Goal: Navigation & Orientation: Find specific page/section

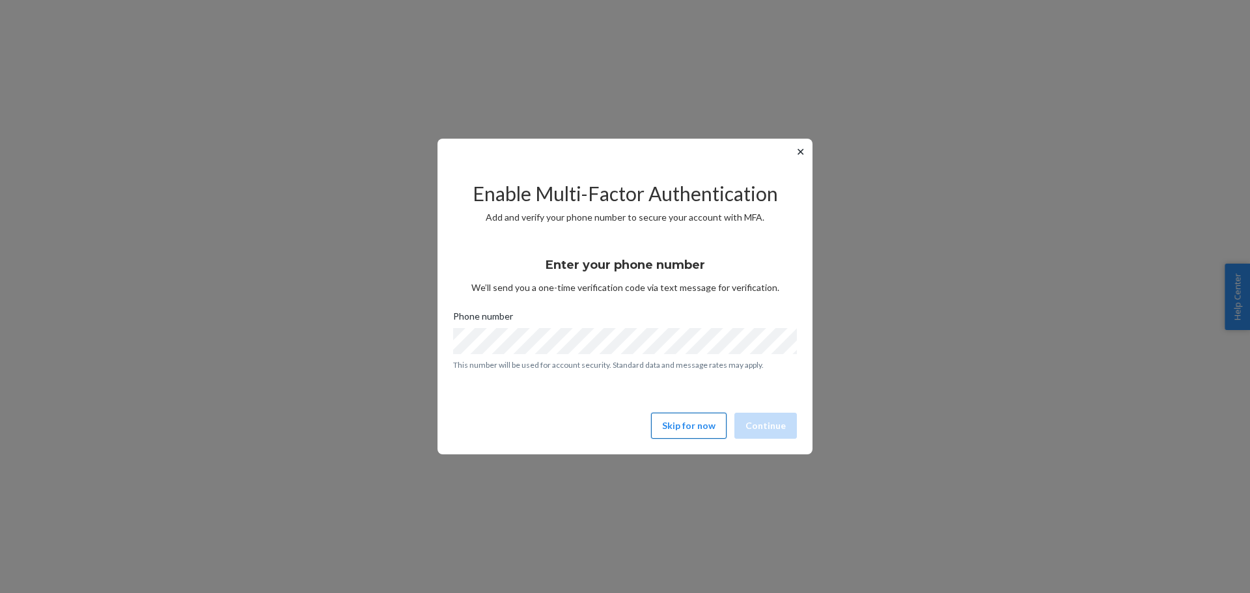
click at [706, 431] on button "Skip for now" at bounding box center [688, 426] width 75 height 26
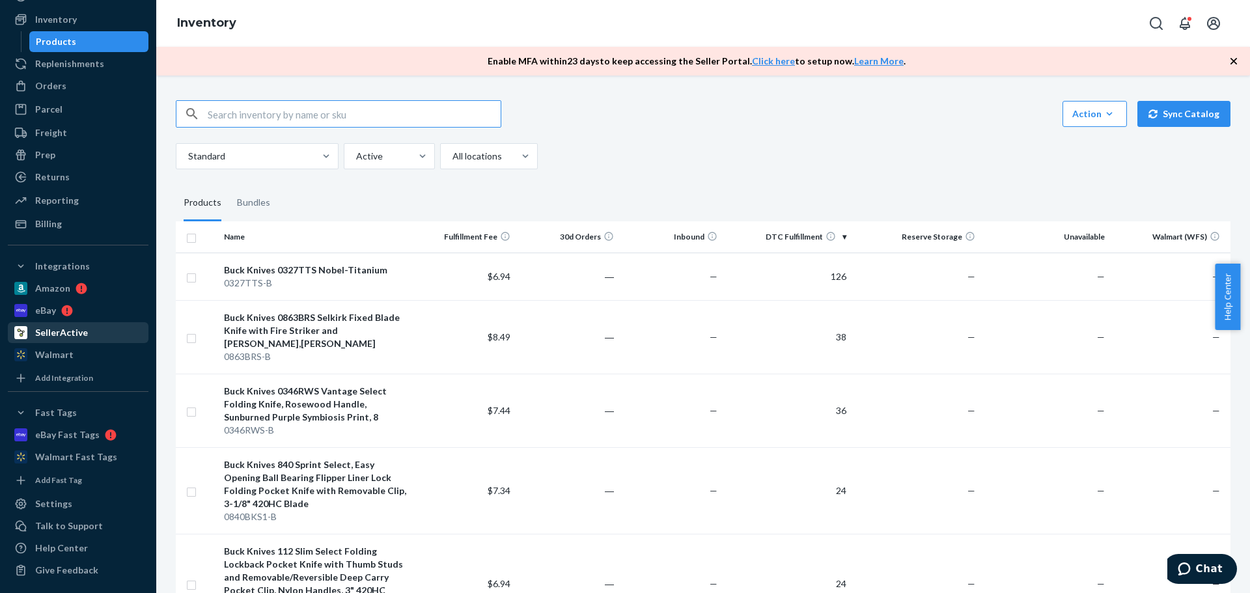
scroll to position [92, 0]
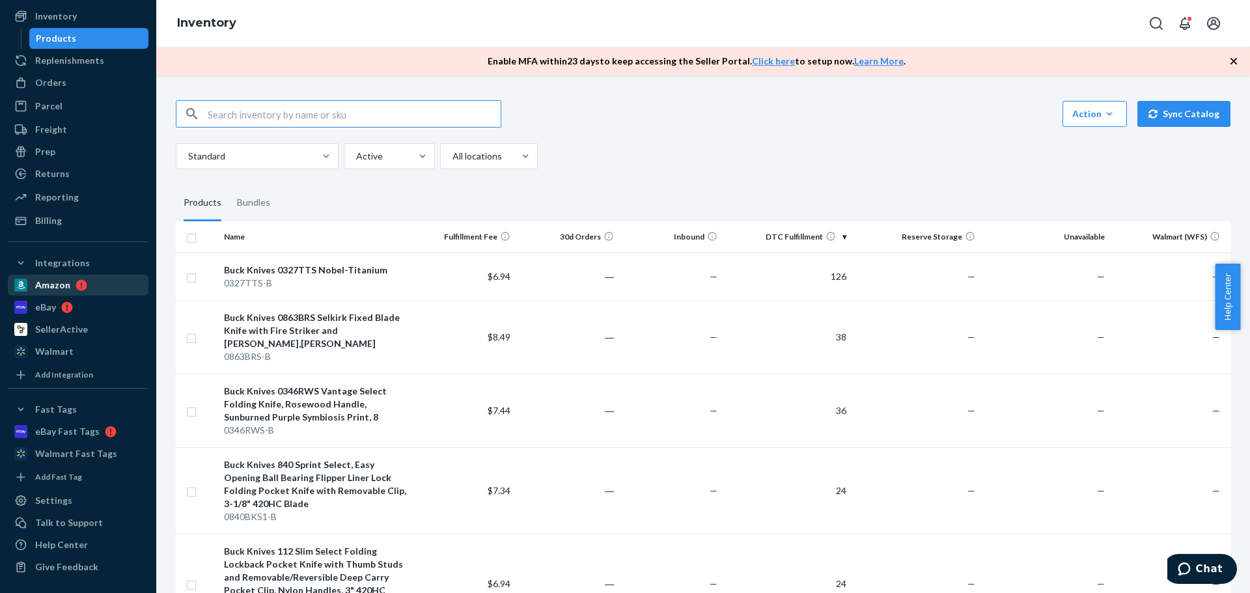
click at [51, 281] on div "Amazon" at bounding box center [52, 285] width 35 height 13
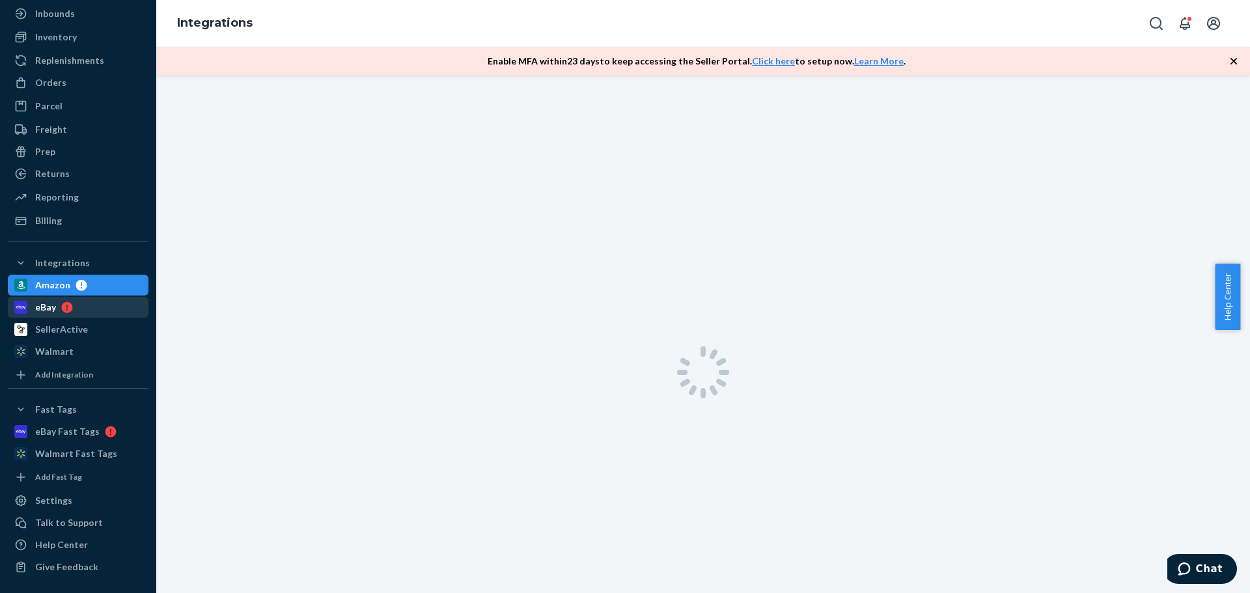
scroll to position [71, 0]
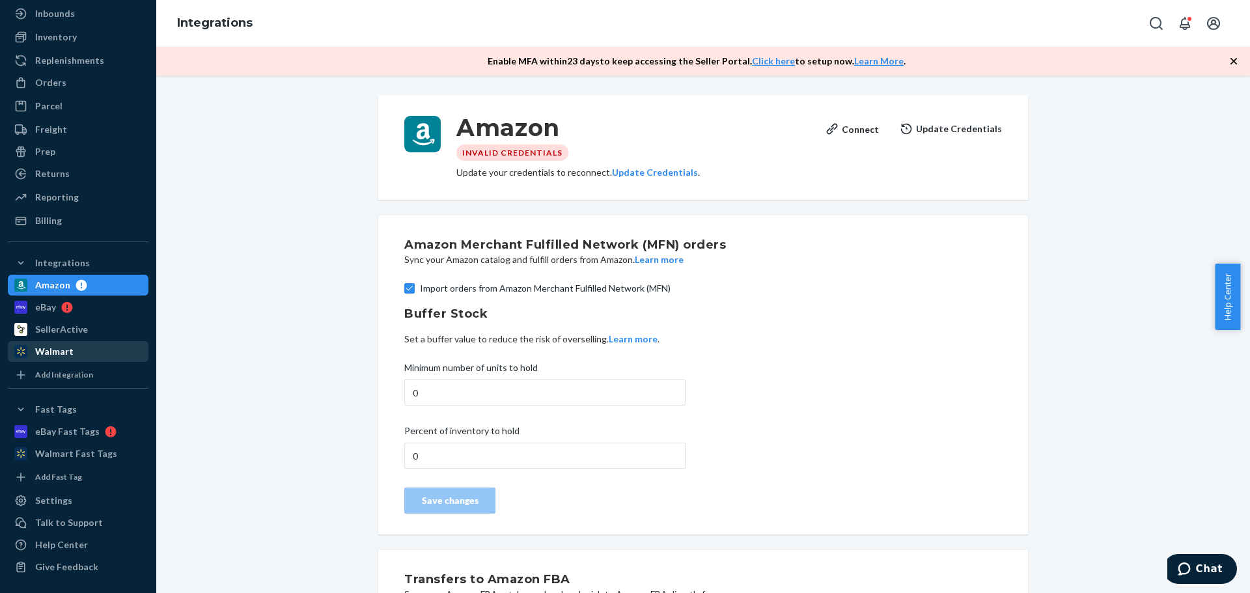
click at [55, 350] on div "Walmart" at bounding box center [54, 351] width 38 height 13
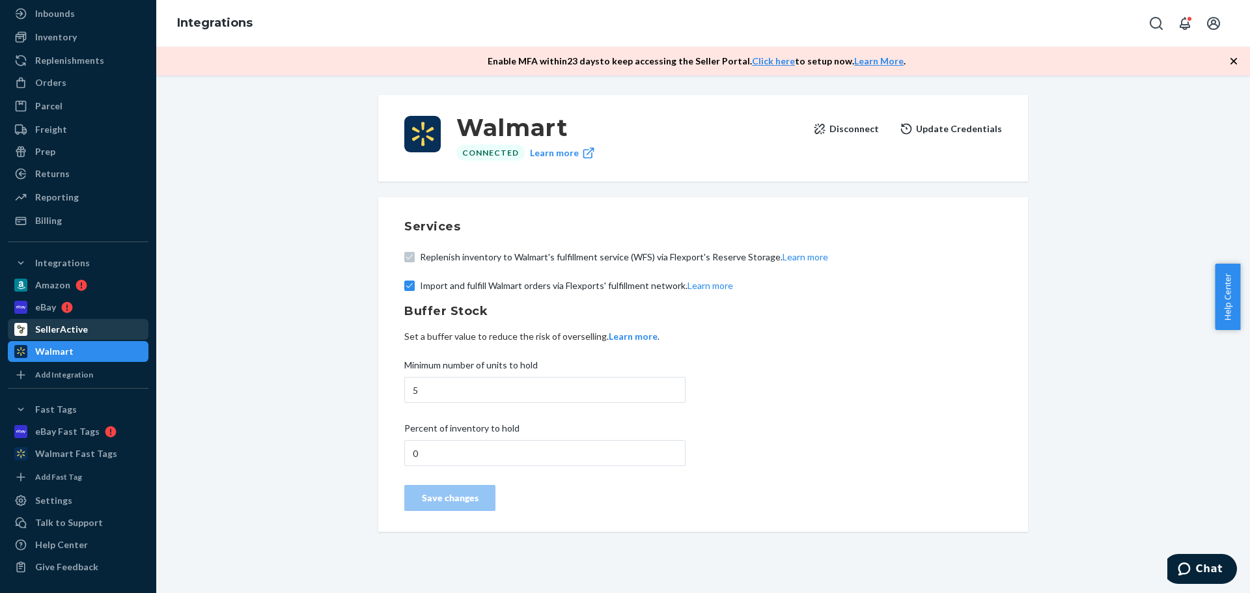
click at [37, 328] on div "SellerActive" at bounding box center [61, 329] width 53 height 13
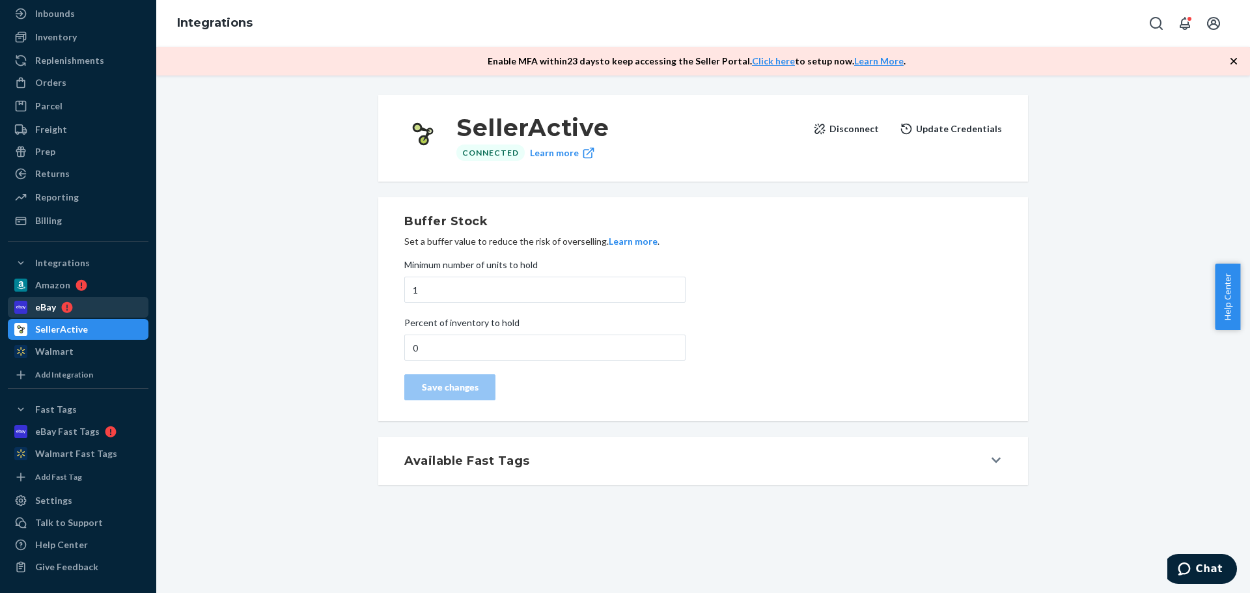
click at [36, 307] on div "eBay" at bounding box center [45, 307] width 21 height 13
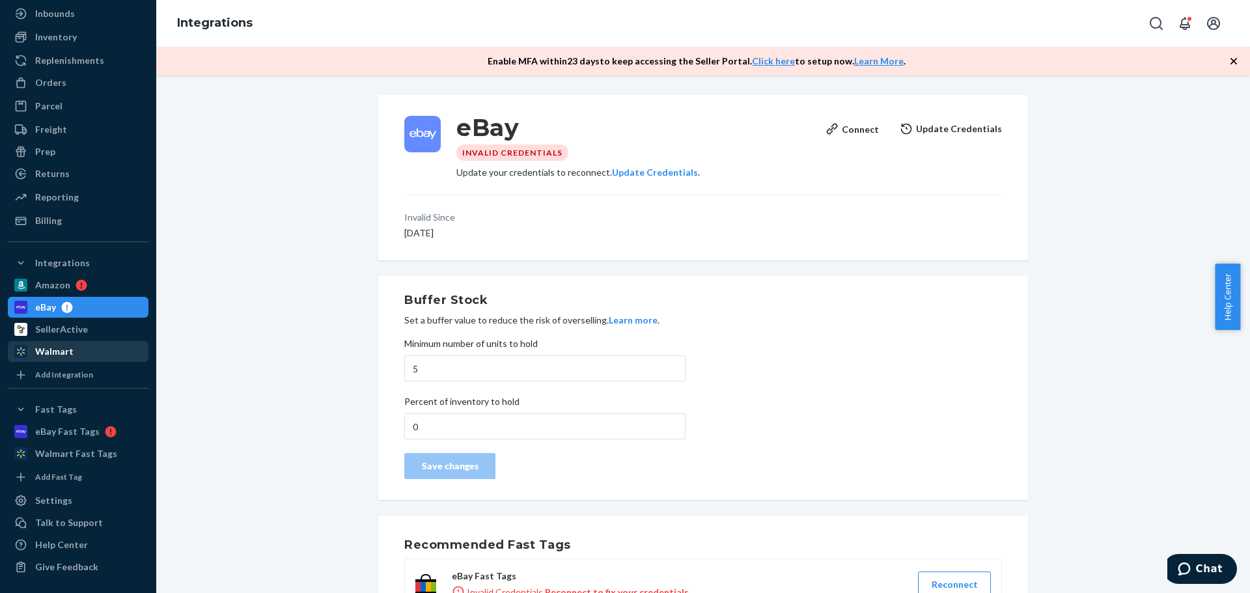
click at [45, 346] on div "Walmart" at bounding box center [54, 351] width 38 height 13
